Goal: Task Accomplishment & Management: Manage account settings

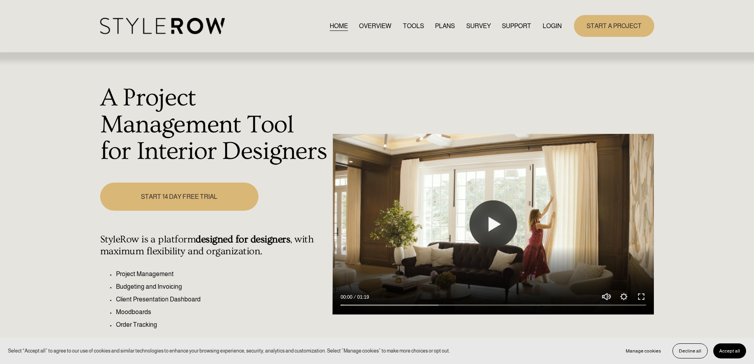
click at [553, 23] on link "LOGIN" at bounding box center [552, 26] width 19 height 11
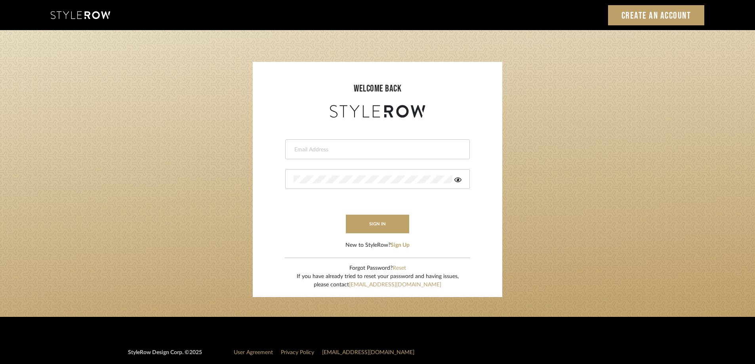
click at [375, 146] on input "email" at bounding box center [376, 150] width 166 height 8
type input "[EMAIL_ADDRESS][DOMAIN_NAME]"
click at [380, 224] on button "sign in" at bounding box center [377, 224] width 63 height 19
click at [458, 179] on icon at bounding box center [457, 179] width 7 height 5
click at [223, 181] on login-page "welcome back denisepetricka3@gmail.com Authorization failed. Invalid user or pa…" at bounding box center [377, 173] width 755 height 287
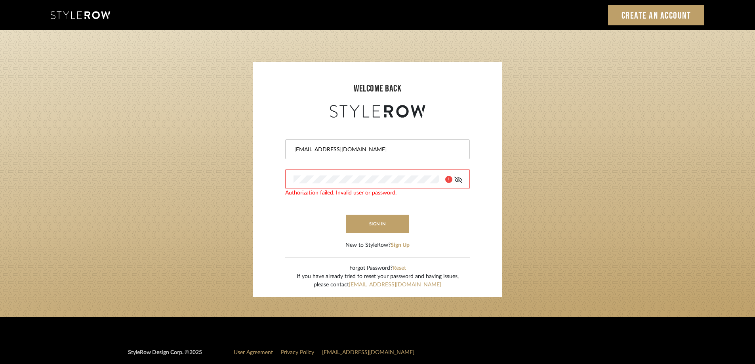
drag, startPoint x: 400, startPoint y: 266, endPoint x: 411, endPoint y: 269, distance: 11.0
click at [405, 268] on button "Reset" at bounding box center [398, 268] width 13 height 8
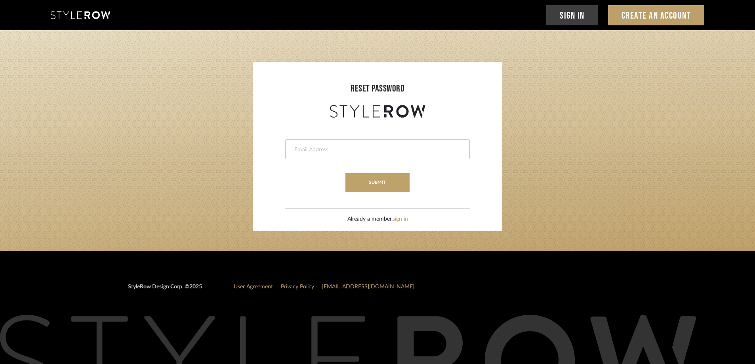
click at [373, 155] on div at bounding box center [377, 149] width 185 height 20
click at [354, 152] on input "email" at bounding box center [376, 150] width 166 height 8
type input "denisepetricka3@gmail.com"
click at [381, 183] on button "submit" at bounding box center [377, 182] width 64 height 19
